Goal: Transaction & Acquisition: Purchase product/service

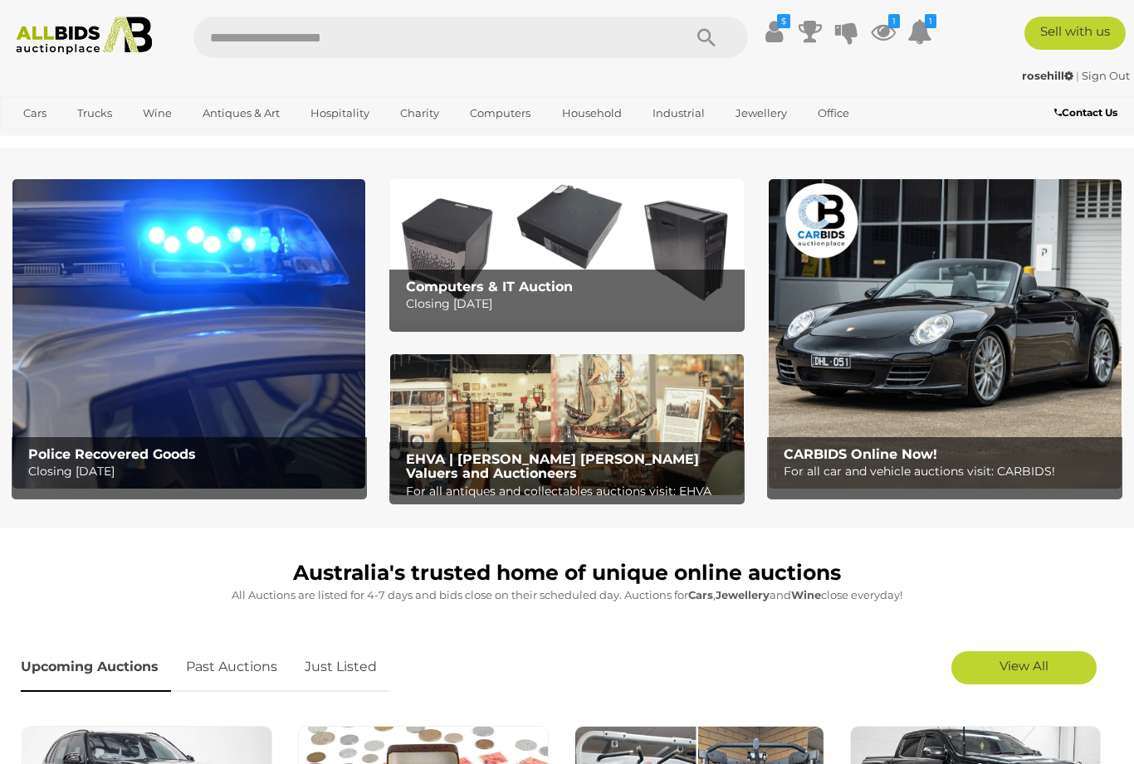
click at [157, 322] on img at bounding box center [188, 334] width 353 height 310
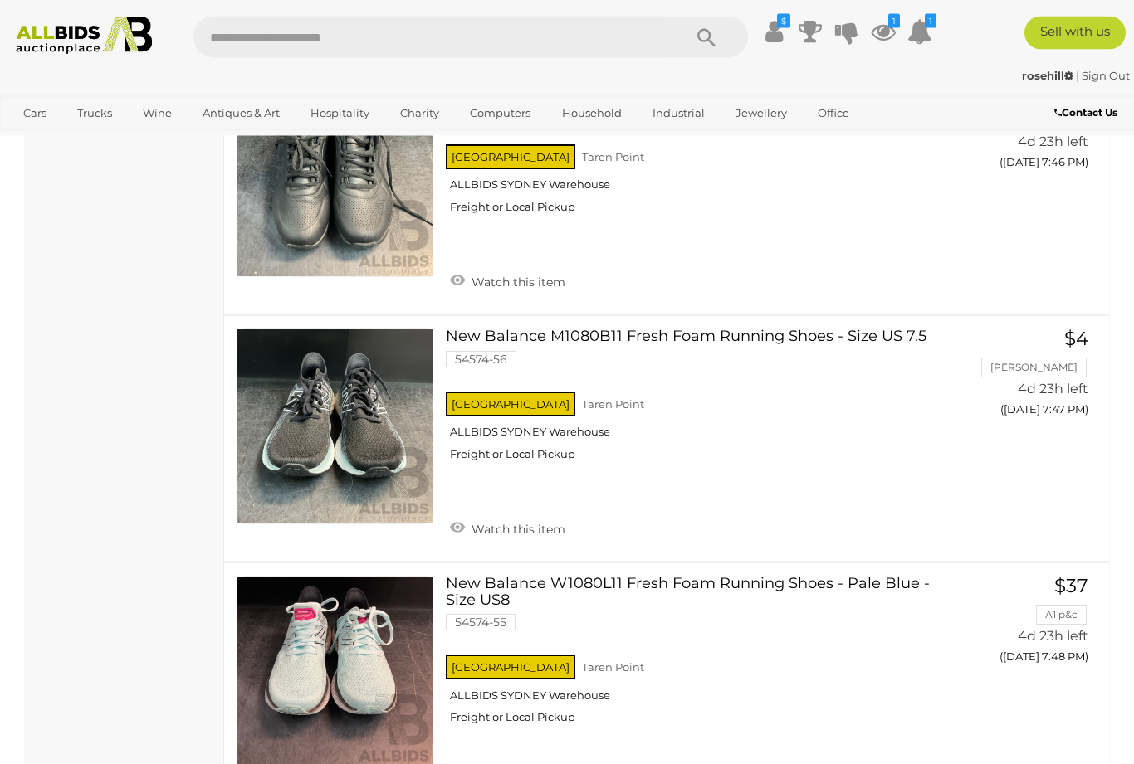
scroll to position [12472, 0]
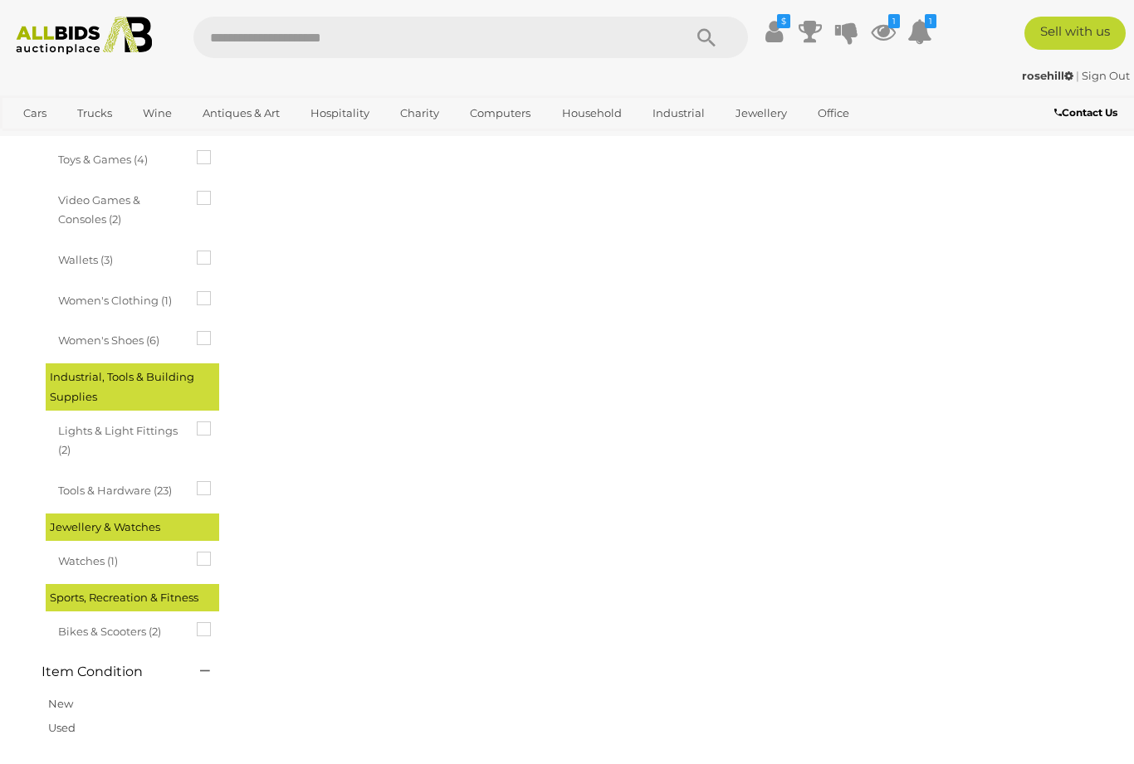
scroll to position [254, 0]
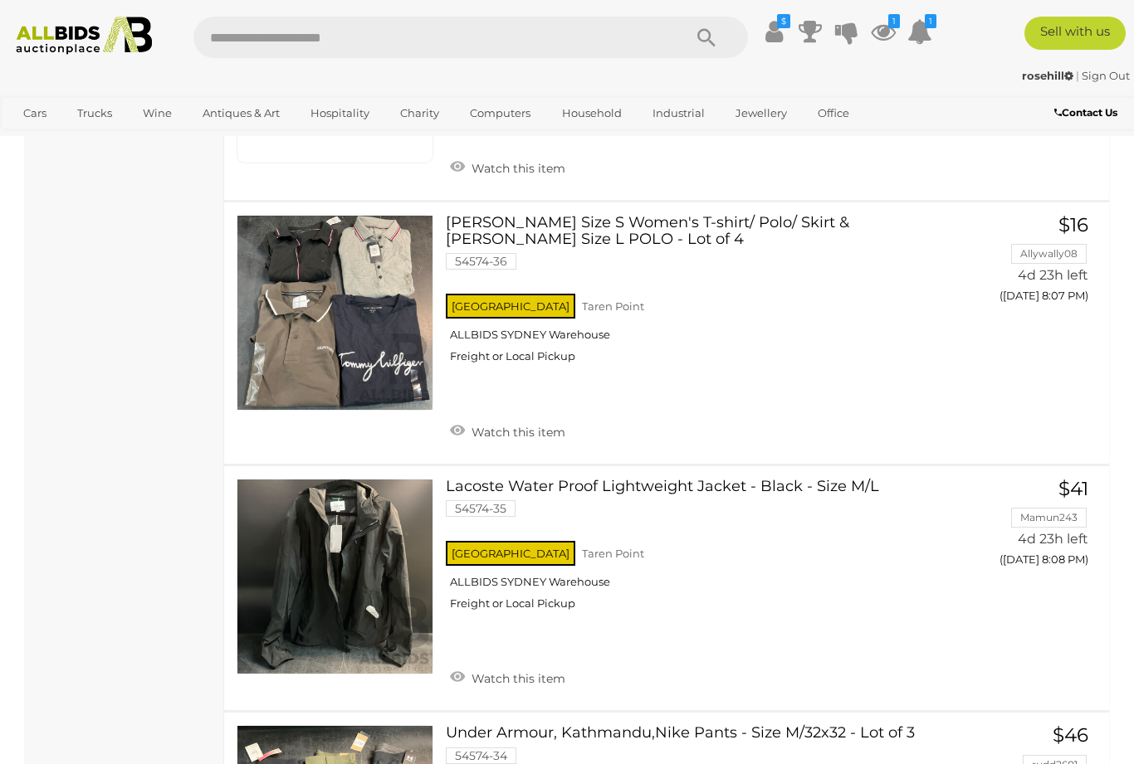
scroll to position [5534, 0]
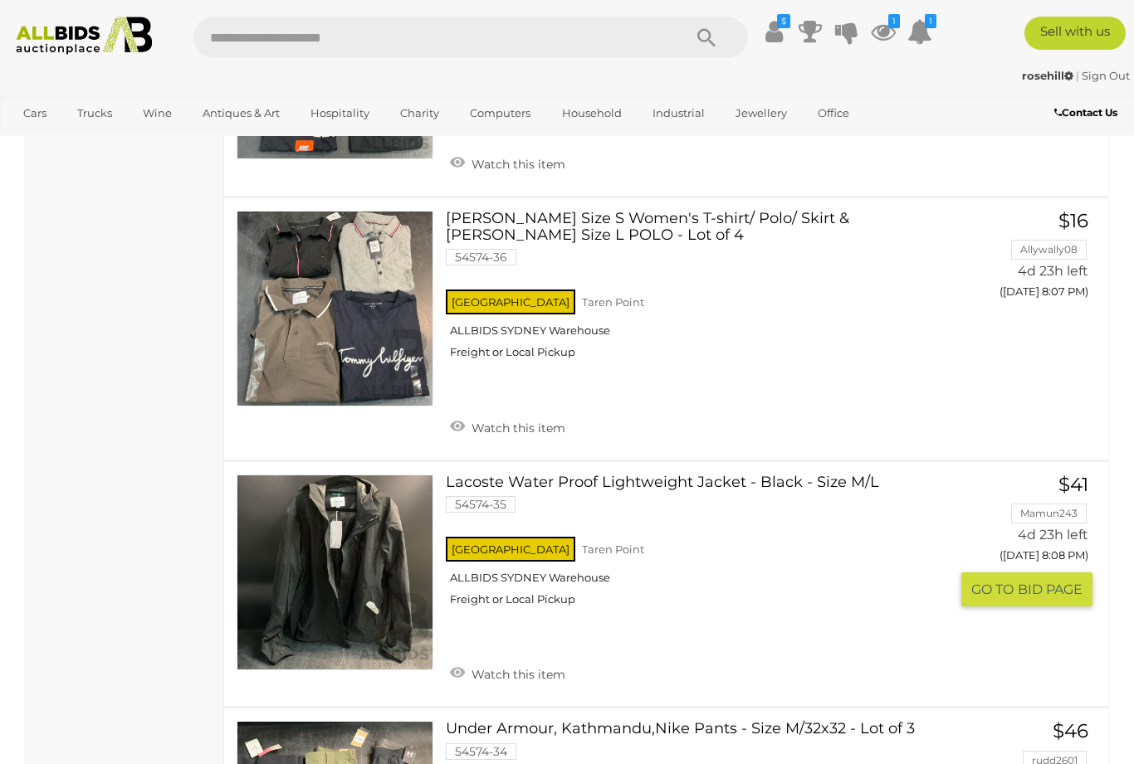
click at [318, 475] on link at bounding box center [335, 573] width 197 height 197
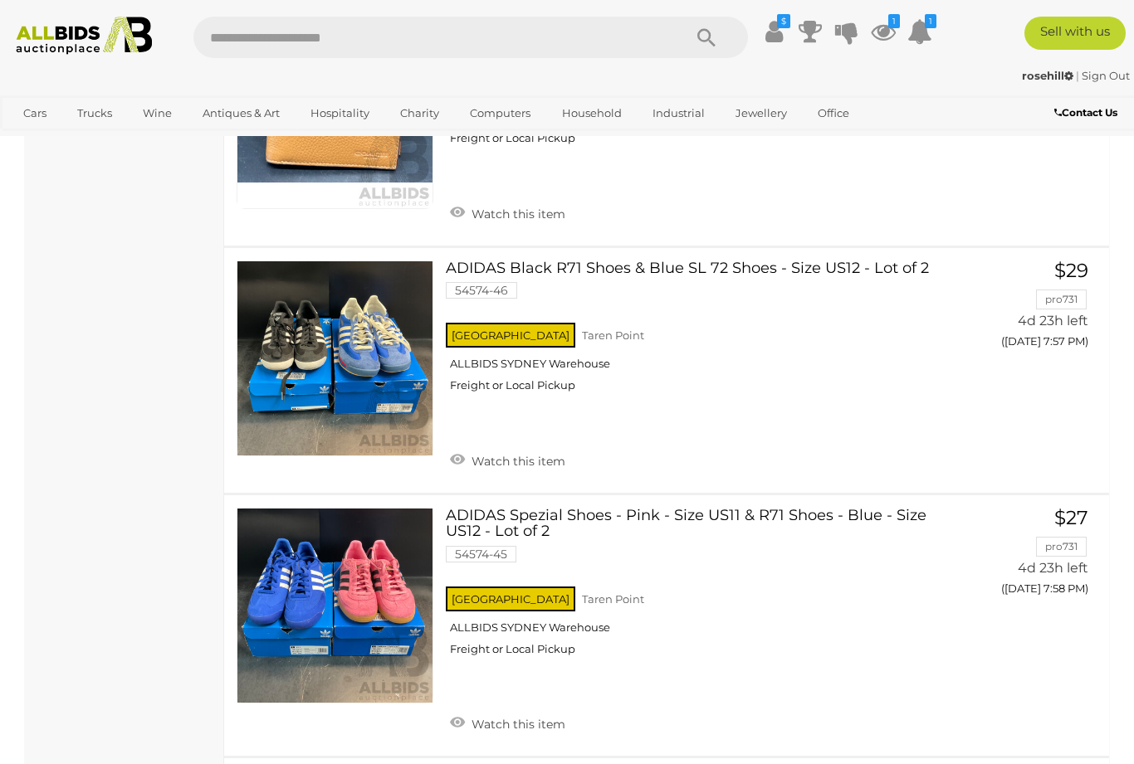
scroll to position [2171, 0]
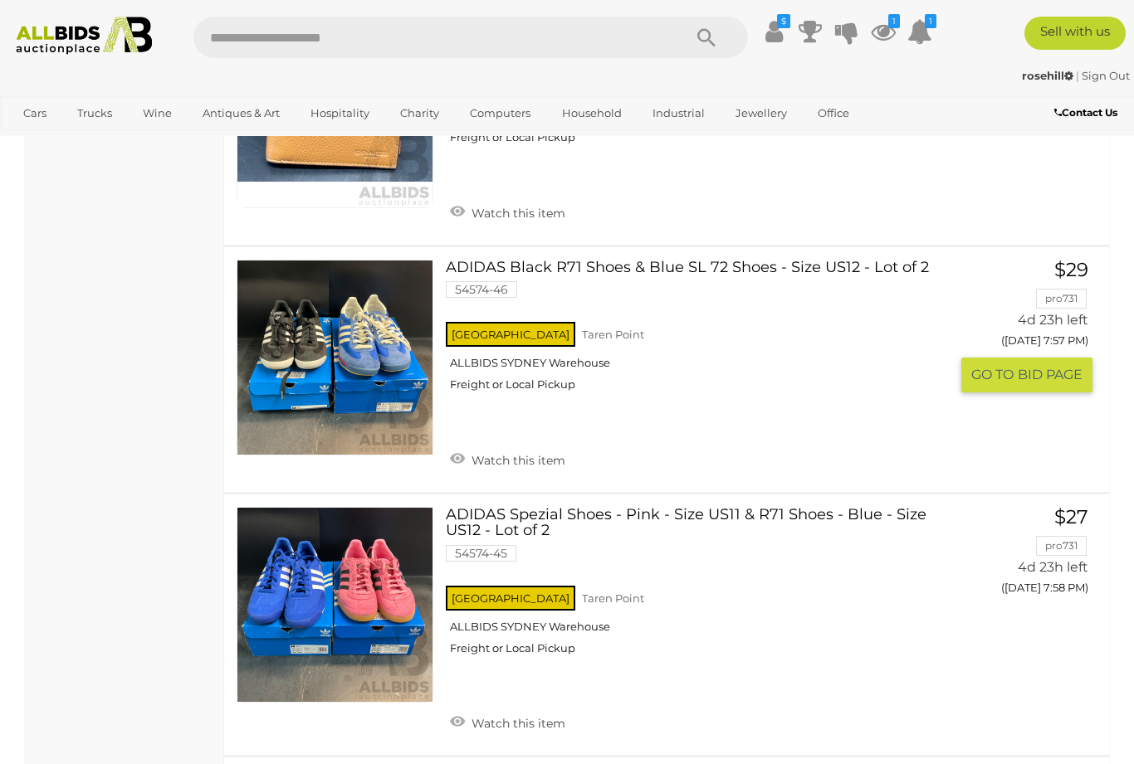
click at [285, 300] on link at bounding box center [335, 358] width 197 height 197
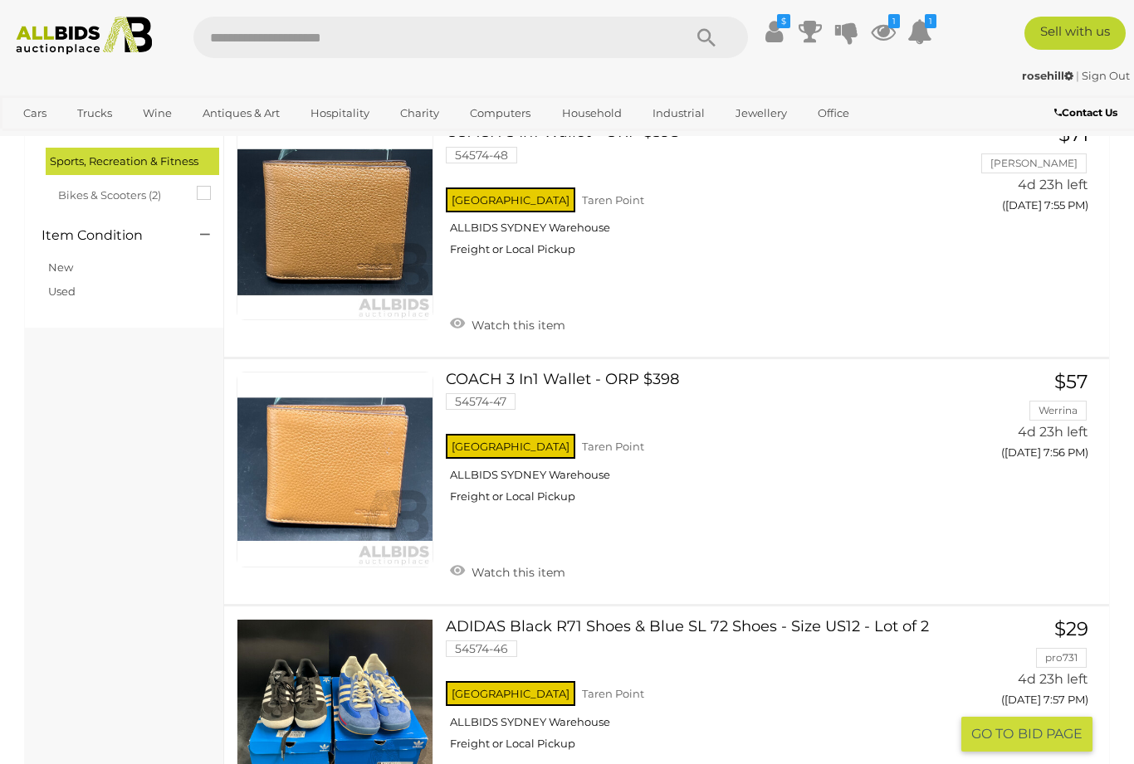
scroll to position [1810, 0]
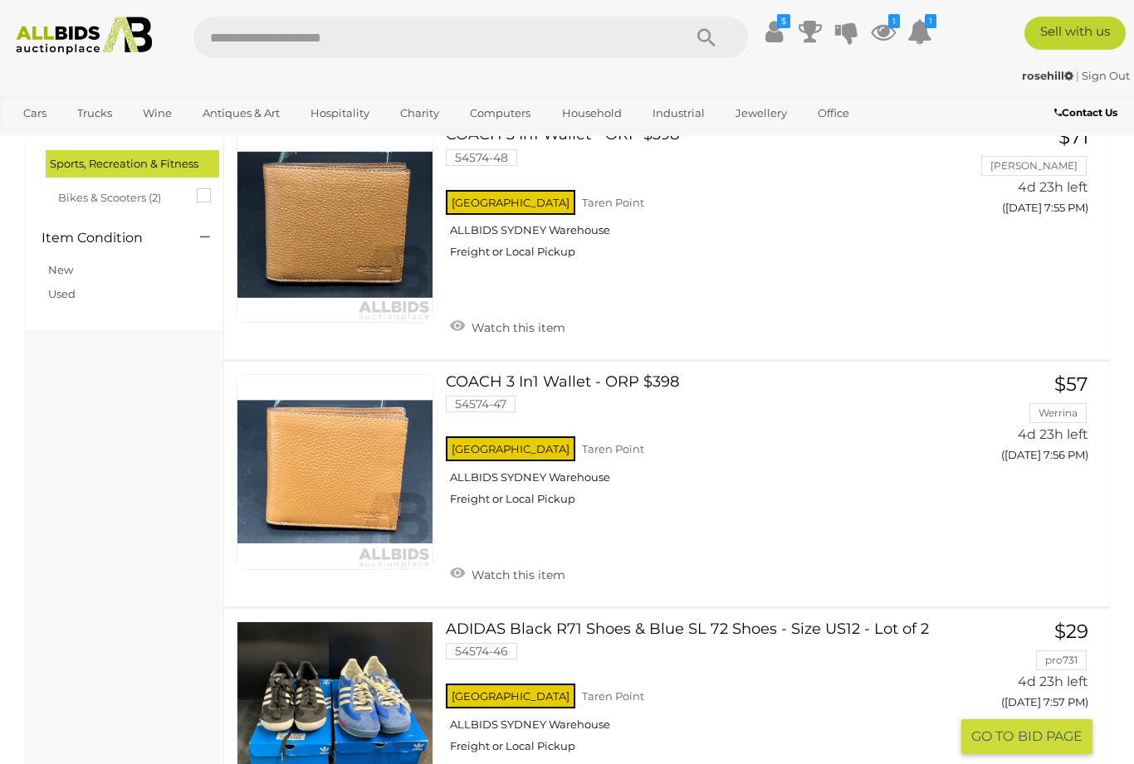
click at [0, 0] on link "Trucks" at bounding box center [0, 0] width 0 height 0
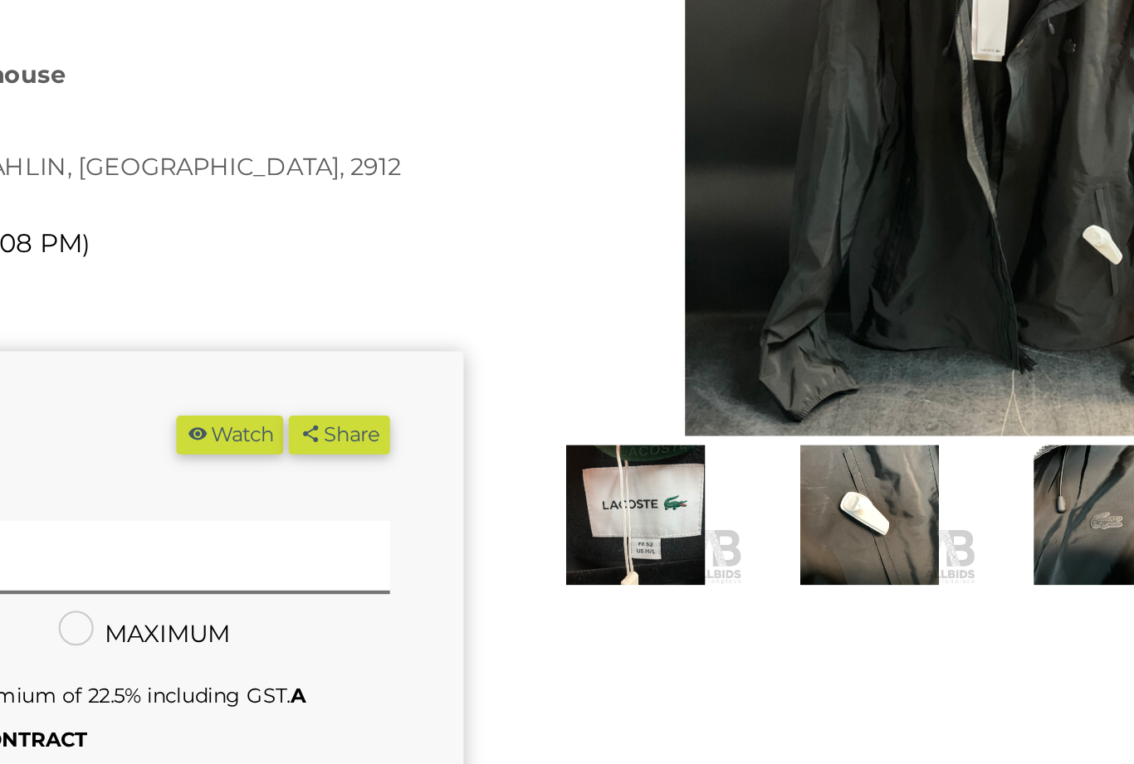
click at [894, 483] on img at bounding box center [942, 514] width 97 height 62
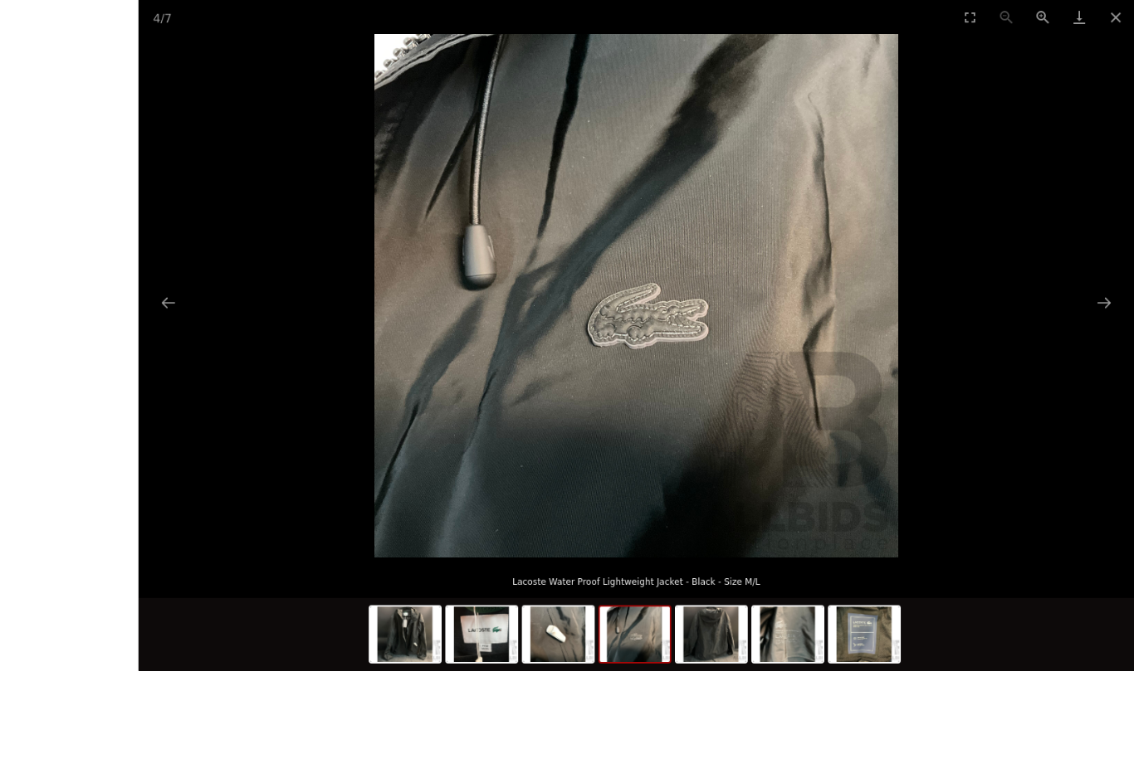
scroll to position [98, 0]
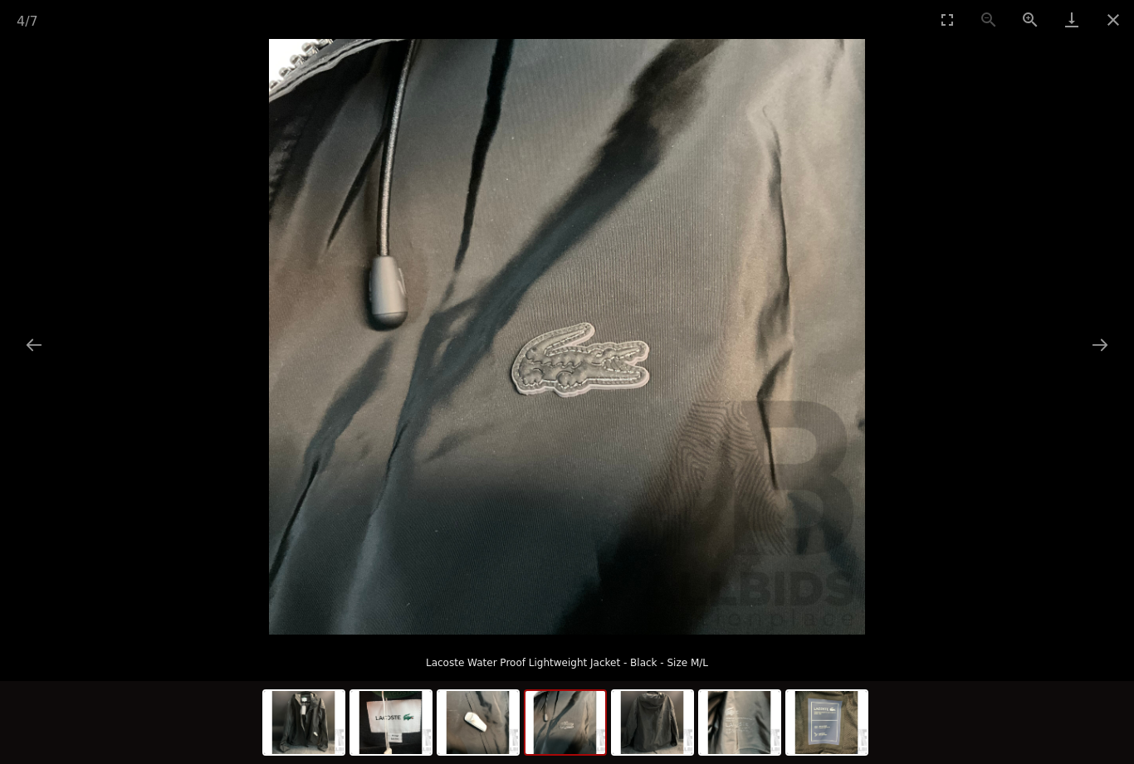
click at [1122, 20] on button "Close gallery" at bounding box center [1113, 19] width 42 height 39
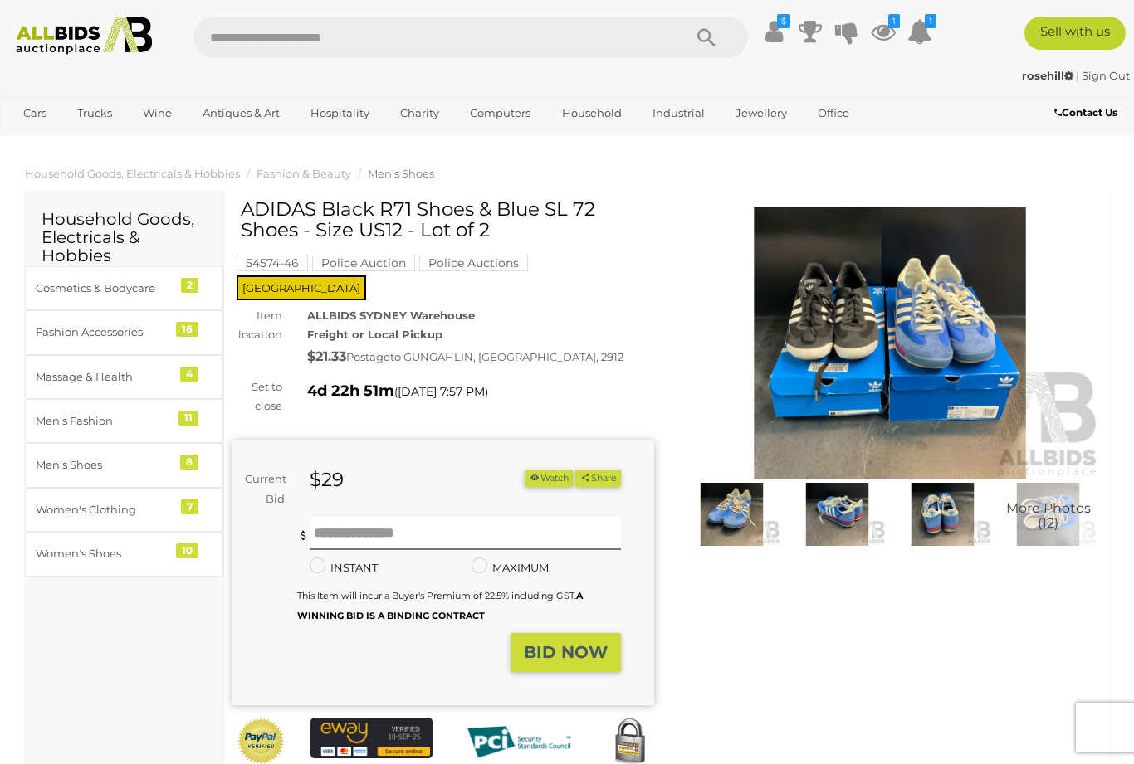
click at [741, 521] on img at bounding box center [731, 514] width 97 height 62
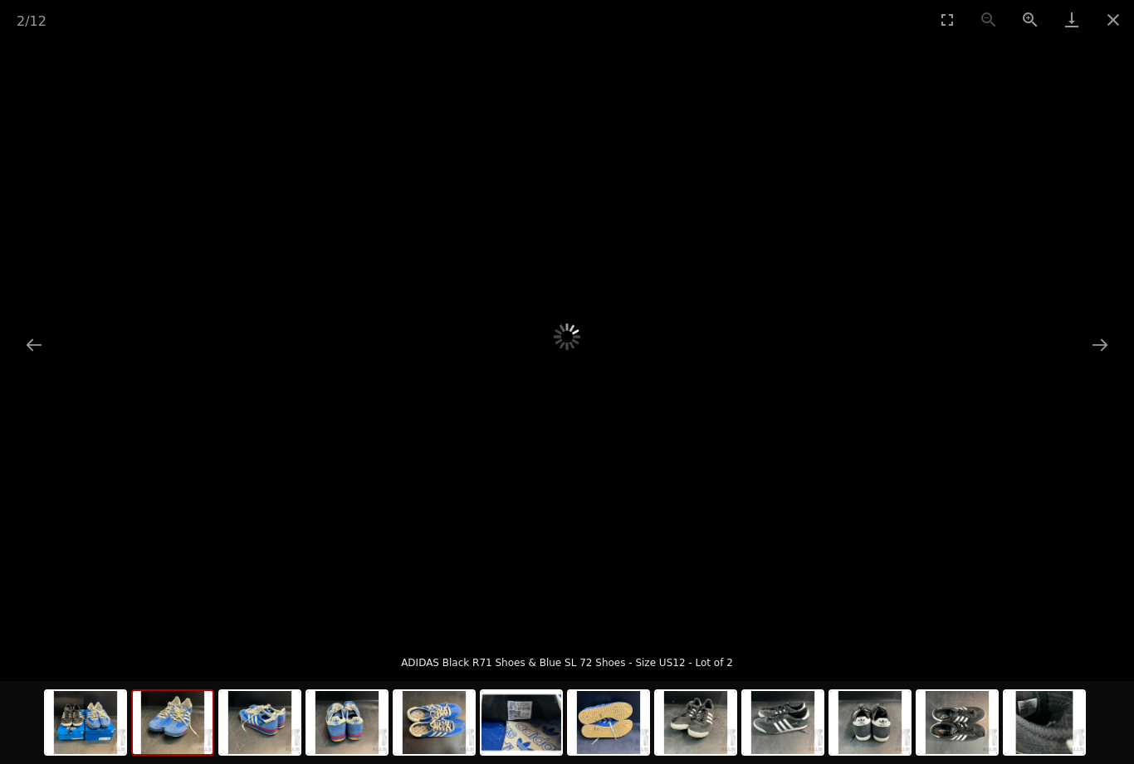
click at [188, 716] on img at bounding box center [173, 722] width 80 height 63
click at [535, 718] on img at bounding box center [521, 722] width 80 height 63
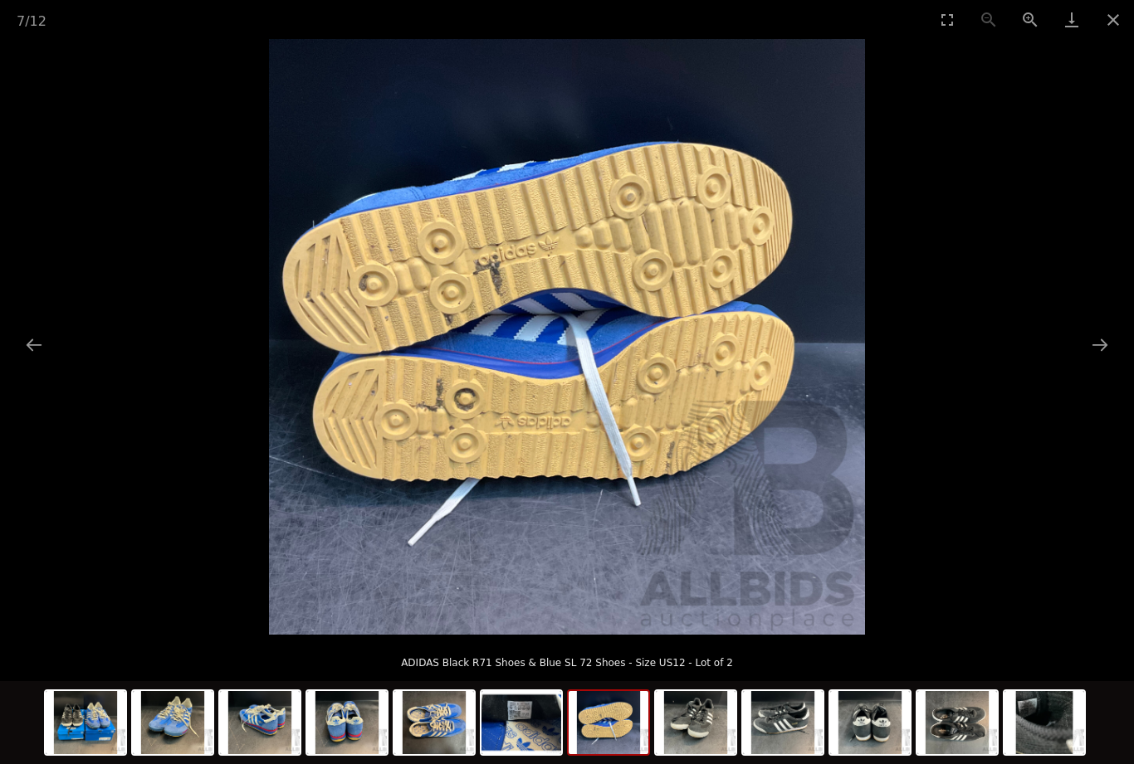
click at [617, 730] on img at bounding box center [609, 722] width 80 height 63
click at [700, 725] on img at bounding box center [696, 722] width 80 height 63
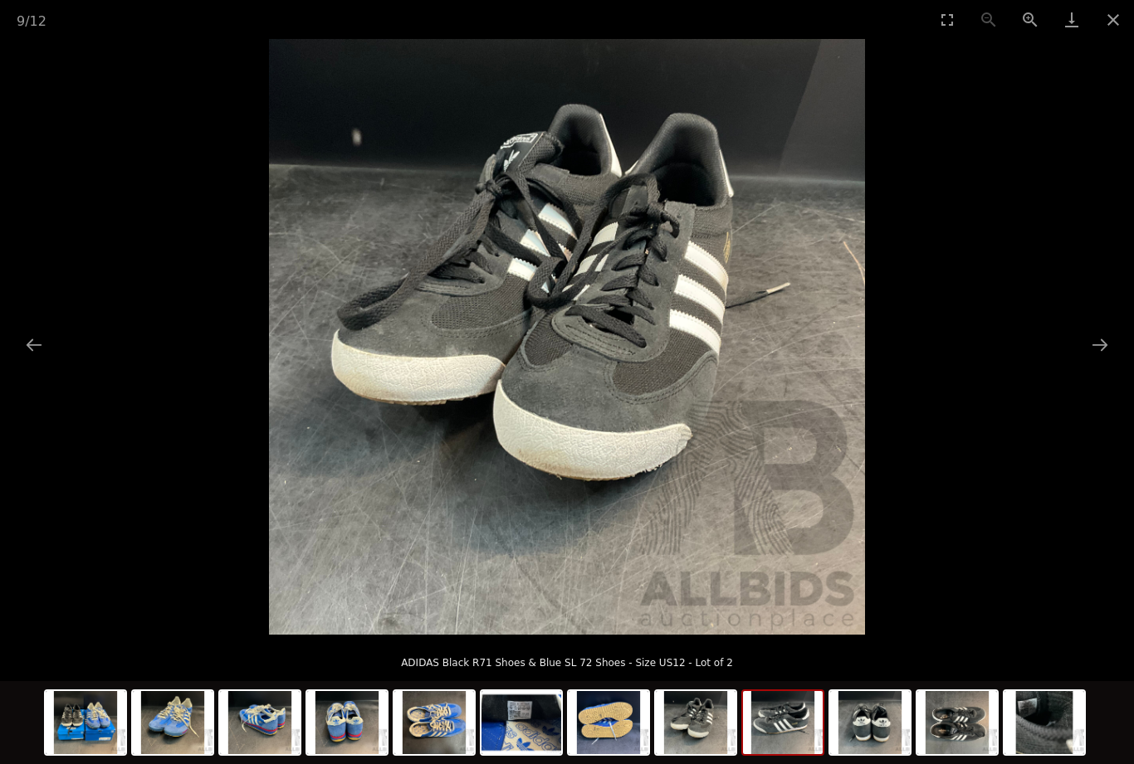
click at [803, 694] on img at bounding box center [783, 722] width 80 height 63
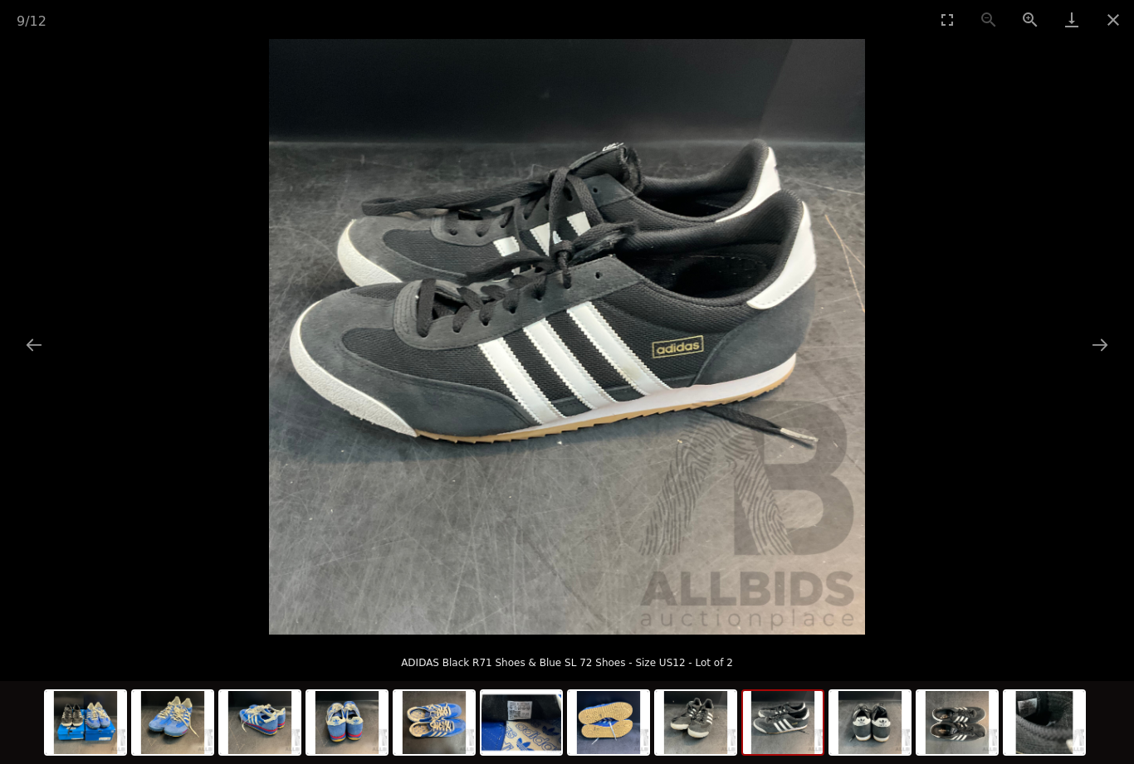
click at [276, 721] on img at bounding box center [260, 722] width 80 height 63
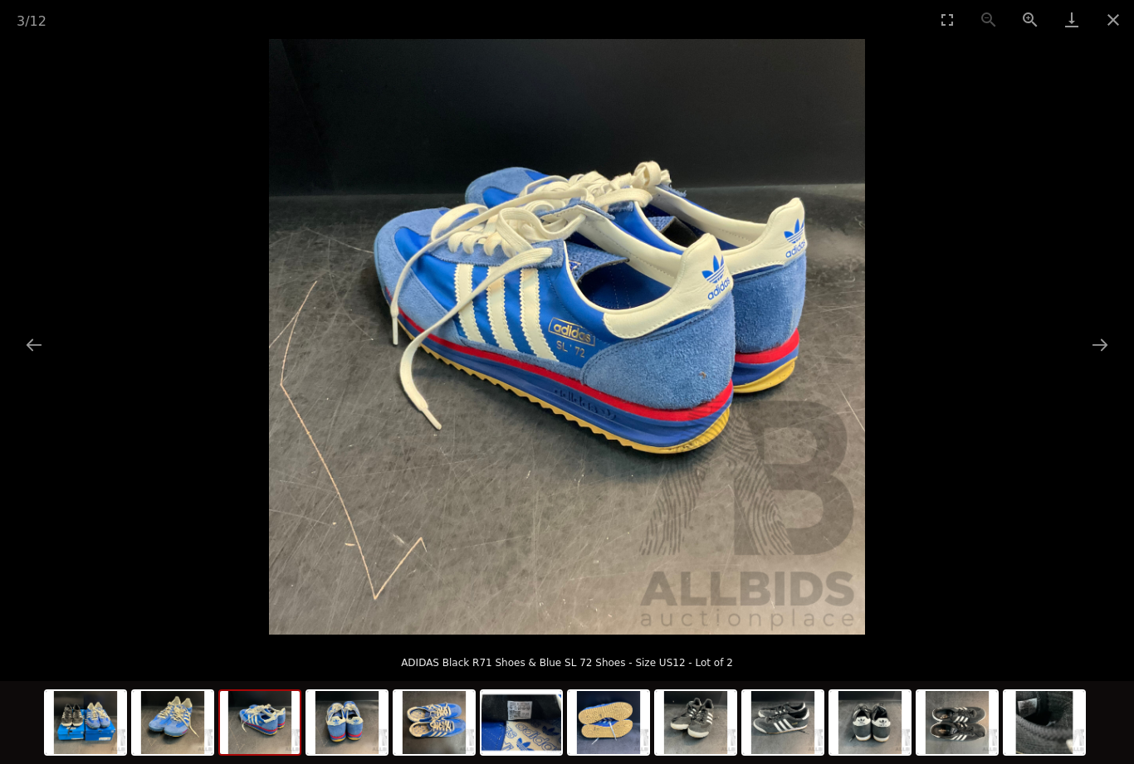
click at [1126, 19] on button "Close gallery" at bounding box center [1113, 19] width 42 height 39
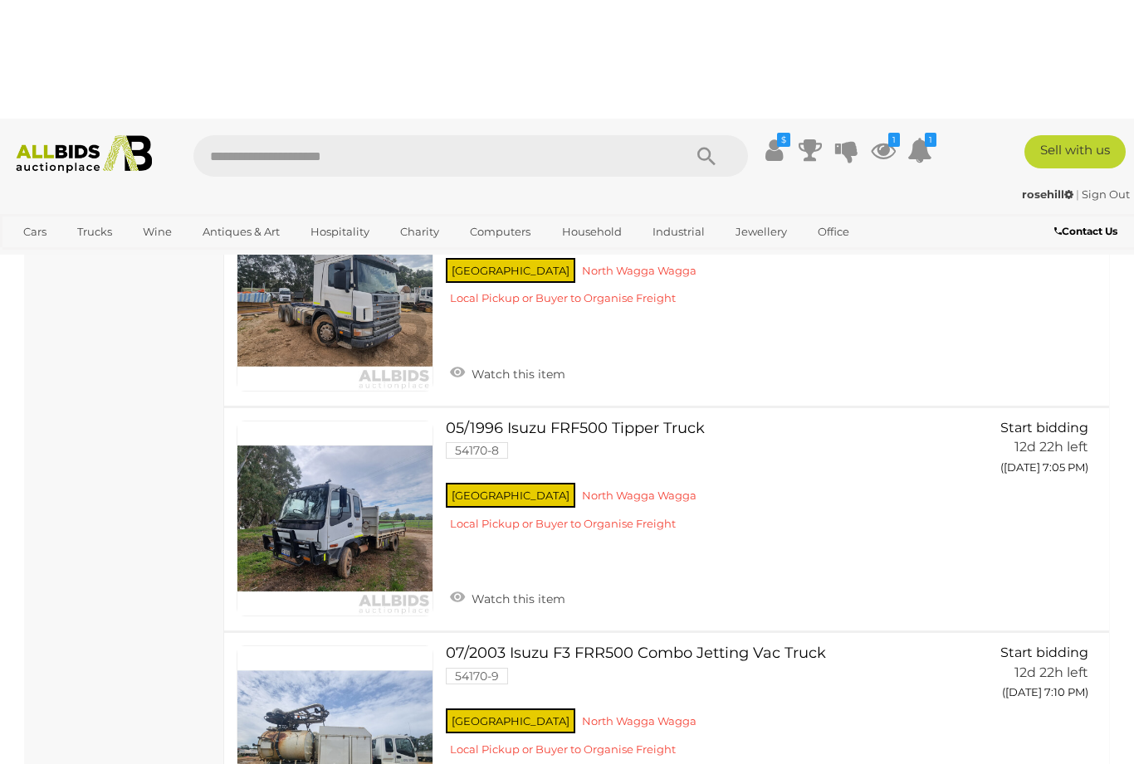
scroll to position [960, 0]
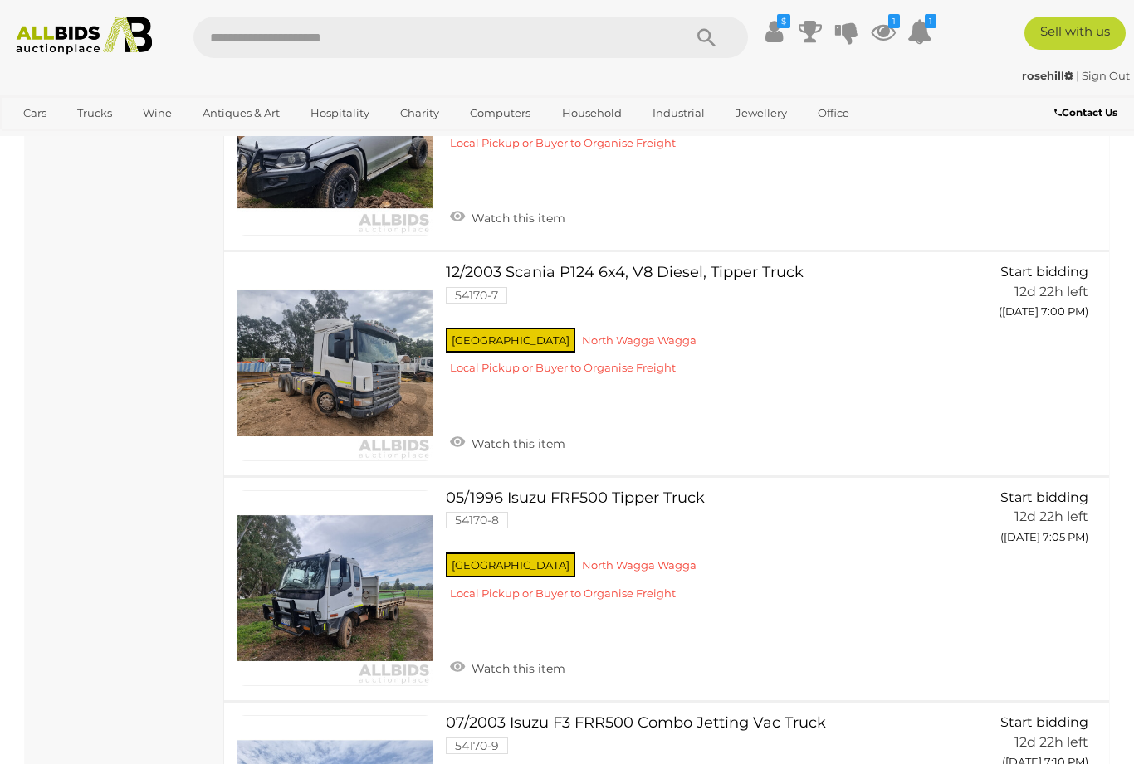
click at [0, 0] on link "View All Cars Auctions" at bounding box center [0, 0] width 0 height 0
